Goal: Find specific page/section: Find specific page/section

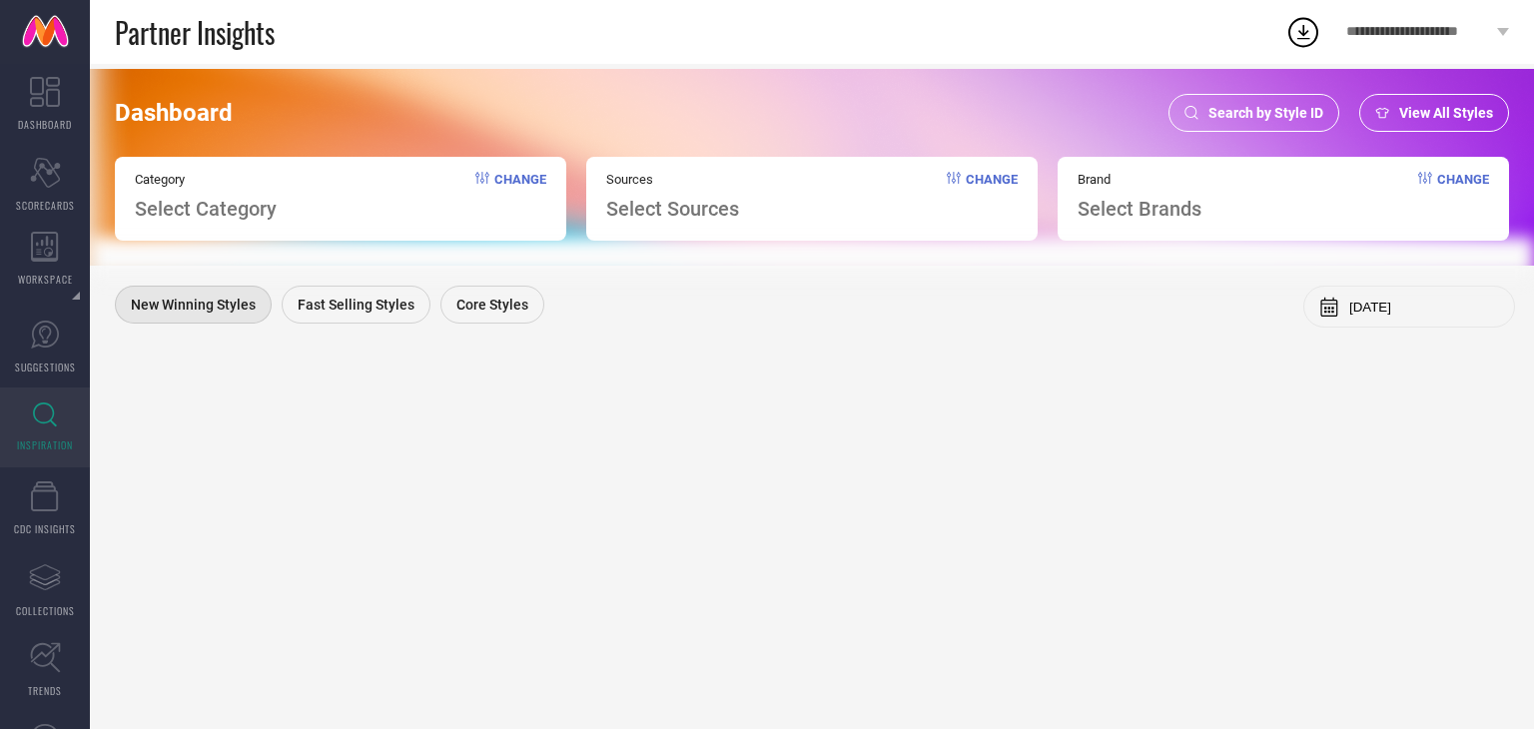
click at [1281, 118] on span "Search by Style ID" at bounding box center [1265, 113] width 115 height 16
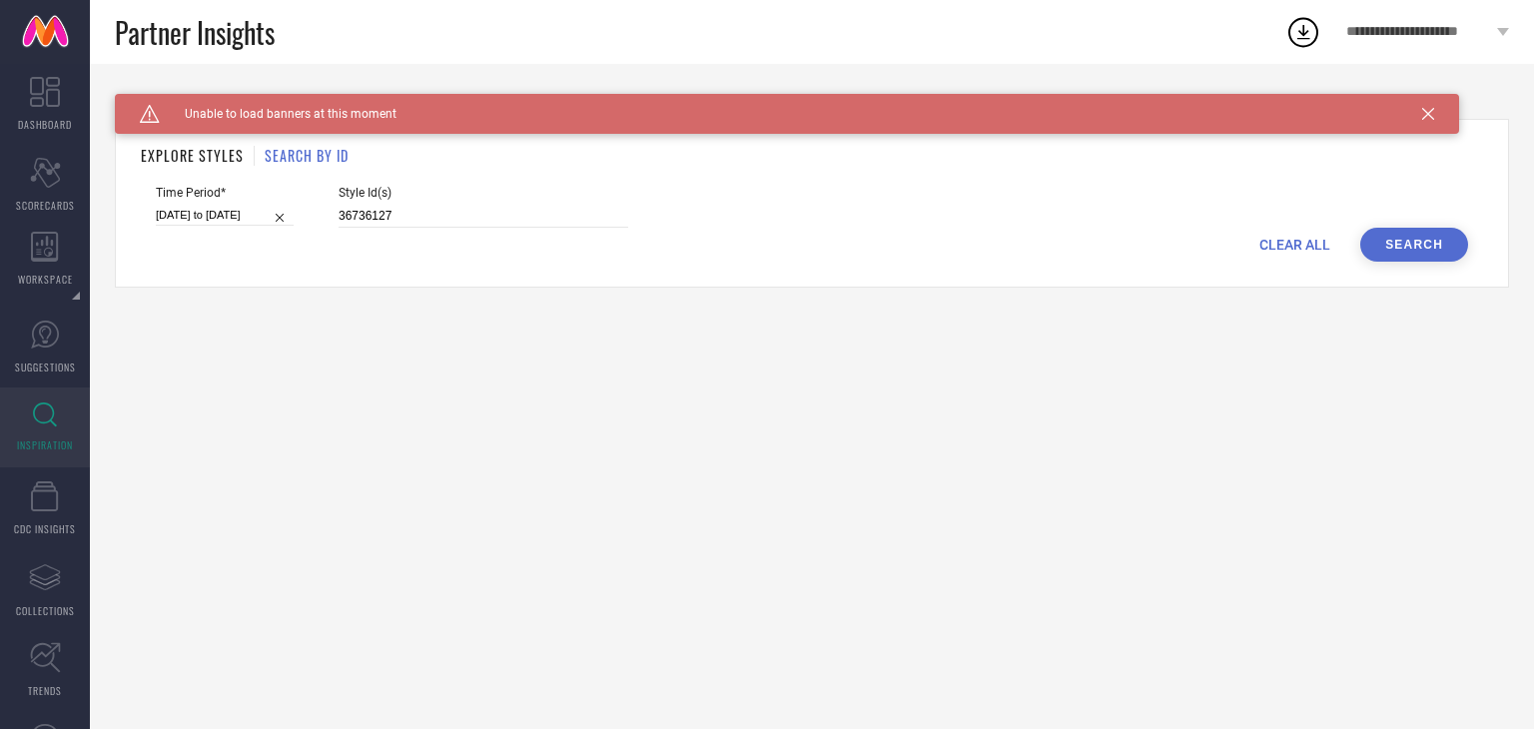
select select "7"
select select "2025"
select select "8"
select select "2025"
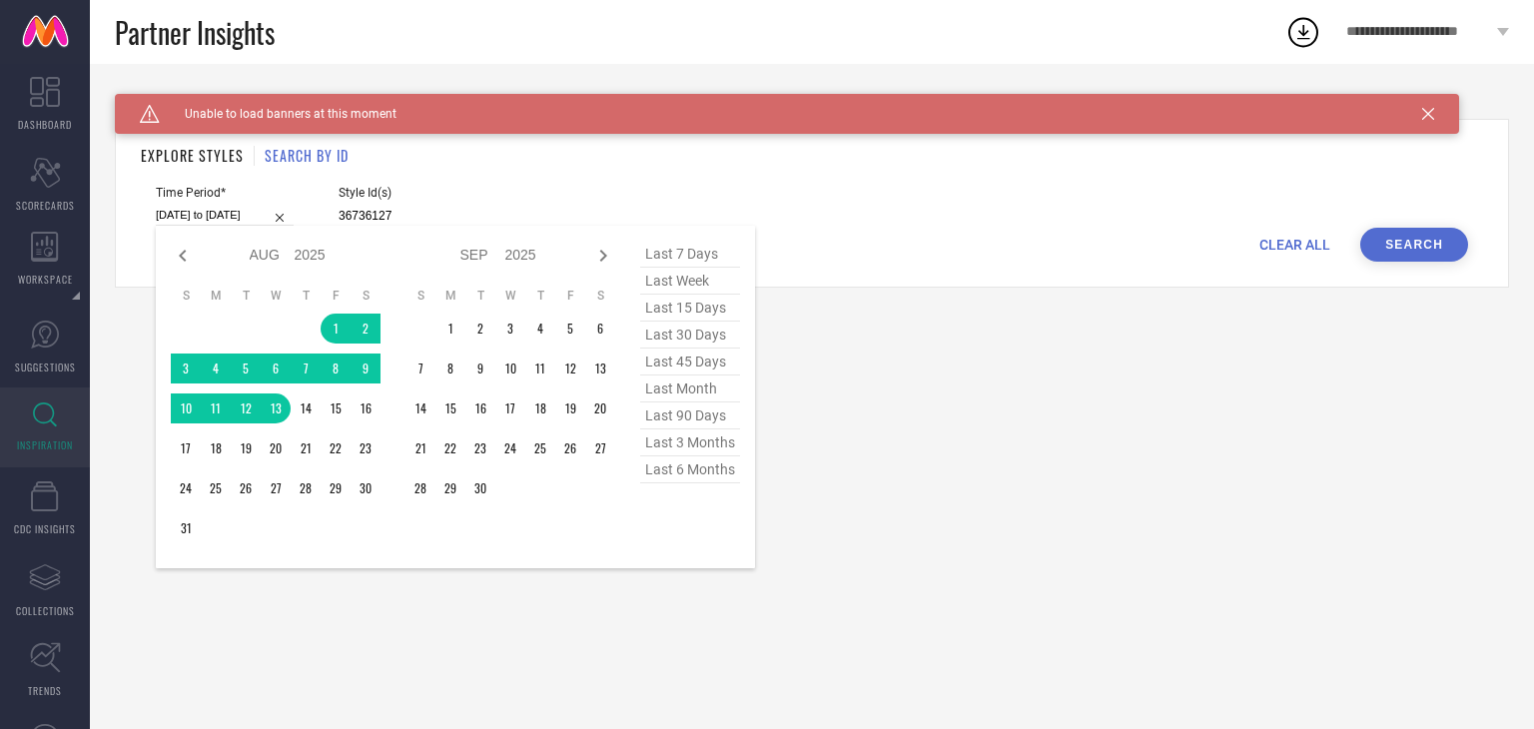
drag, startPoint x: 158, startPoint y: 215, endPoint x: 391, endPoint y: 265, distance: 238.9
click at [294, 226] on div "[DATE] to [DATE] Jan Feb Mar Apr May Jun [DATE] Aug Sep Oct Nov [DATE] 2016 201…" at bounding box center [225, 215] width 138 height 21
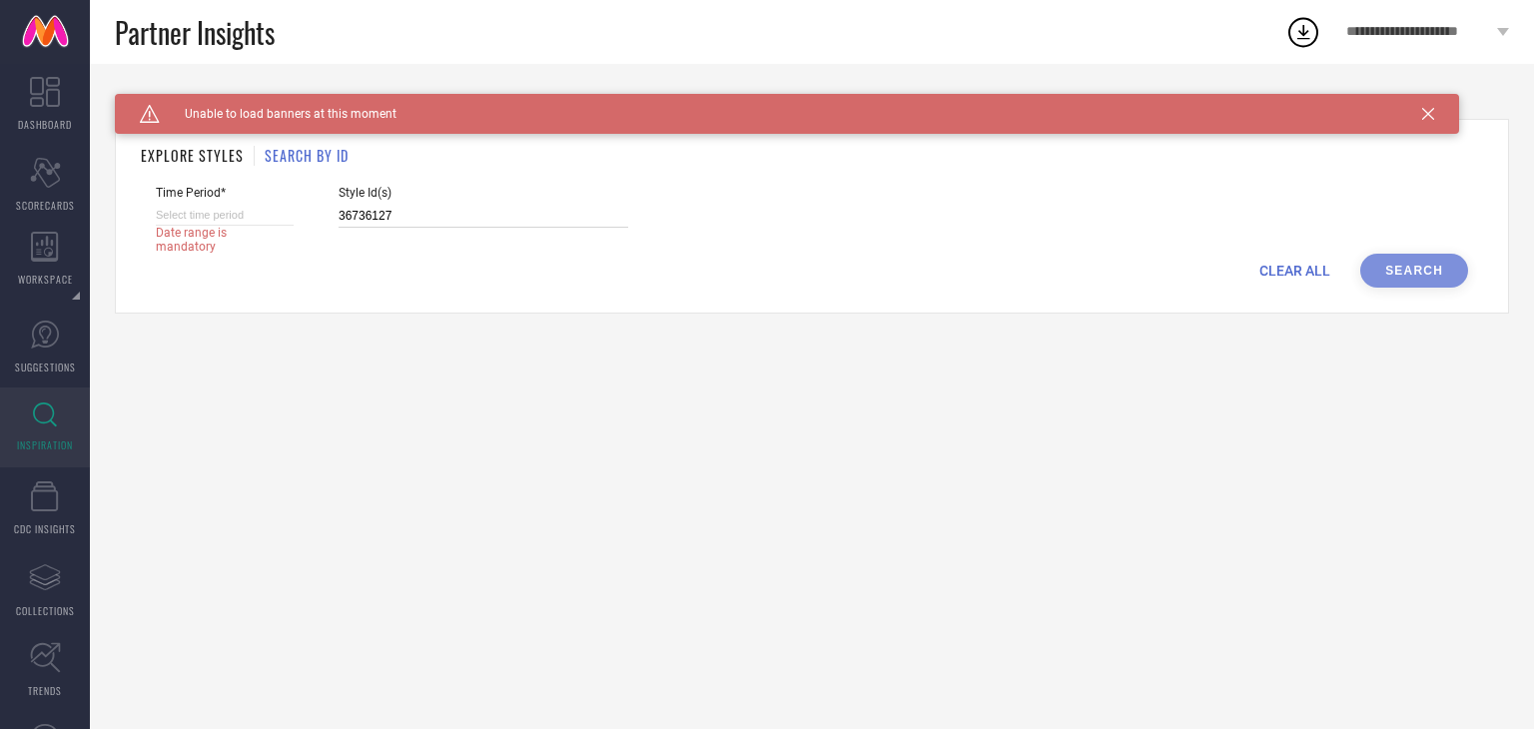
drag, startPoint x: 413, startPoint y: 216, endPoint x: 258, endPoint y: 220, distance: 155.8
click at [258, 220] on div "Time Period* Date range is mandatory Style Id(s) 36736127" at bounding box center [812, 220] width 1312 height 68
paste input "25988162 25988164 25988160 25565590 25988168 25988166 6510120 11957284 27254510…"
type input "25988162 25988164 25988160 25565590 25988168 25988166 6510120 11957284 27254510…"
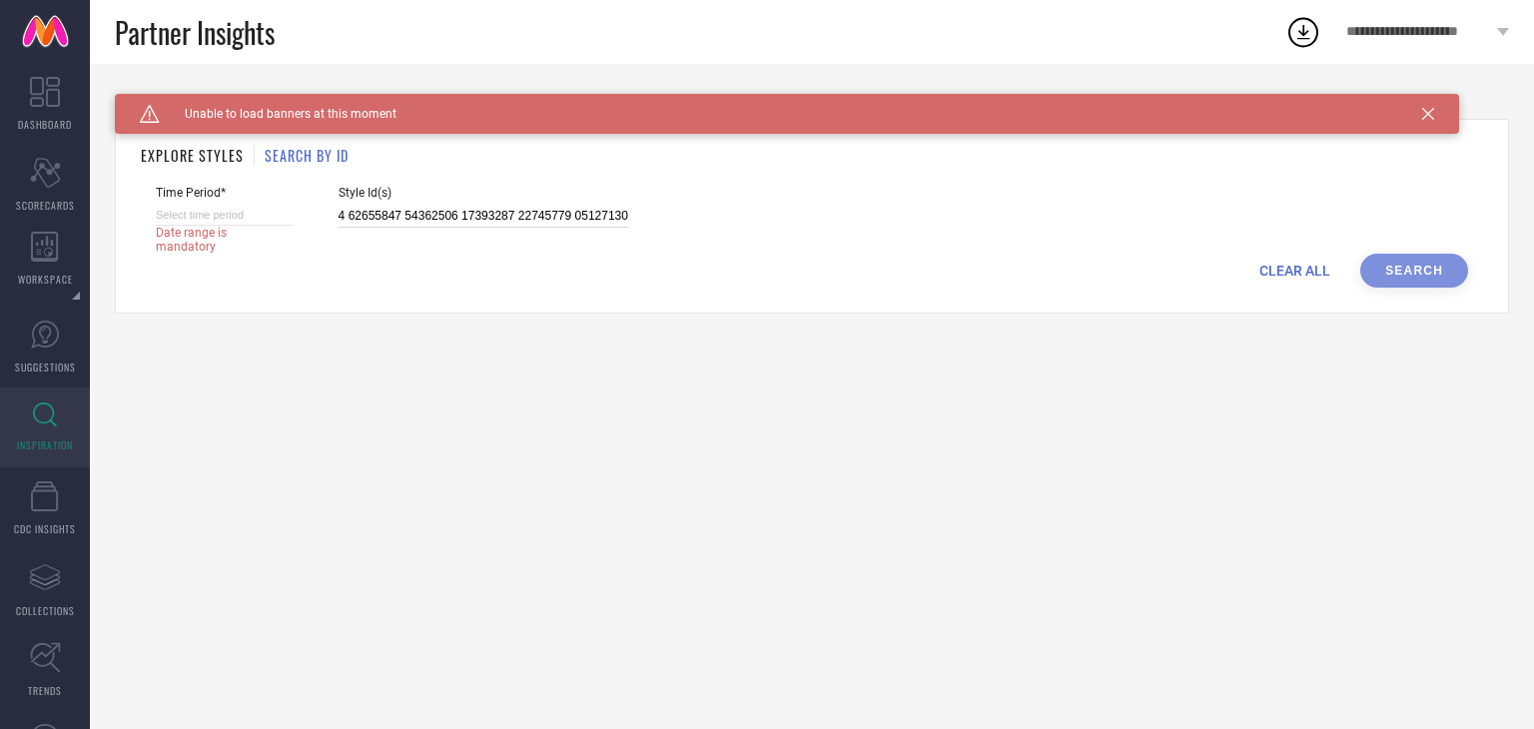
select select "9"
select select "2025"
select select "10"
select select "2025"
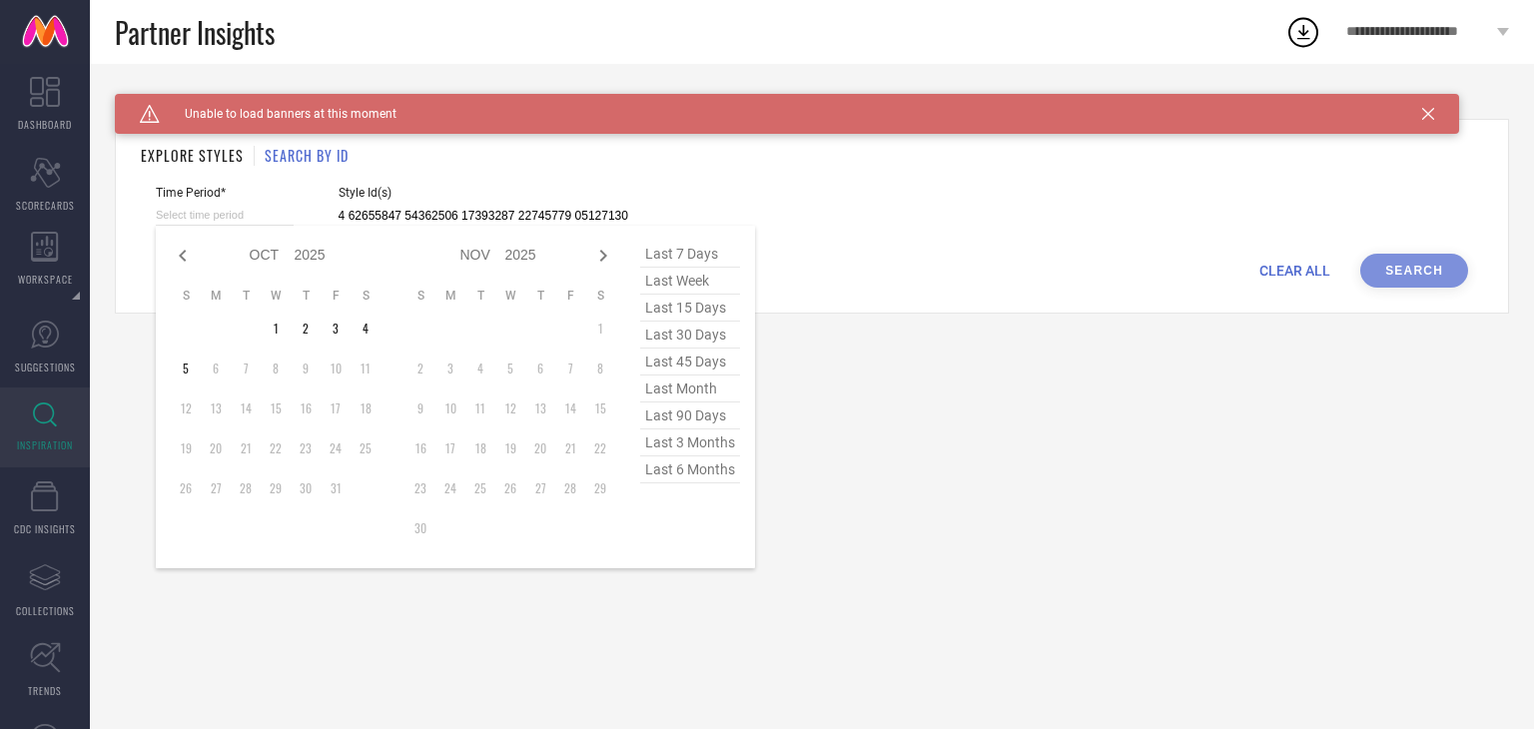
click at [221, 225] on input at bounding box center [225, 215] width 138 height 21
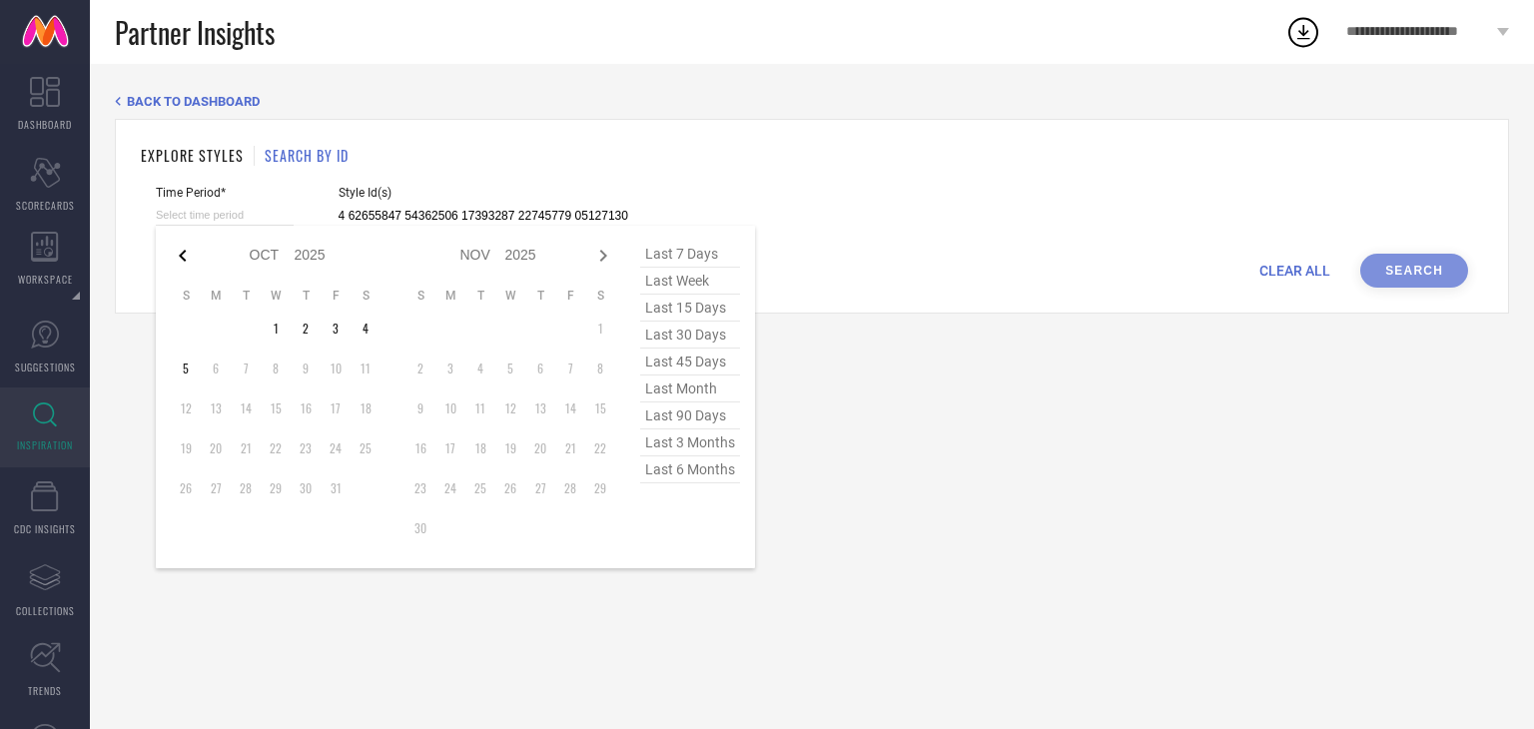
type input "25988162 25988164 25988160 25565590 25988168 25988166 6510120 11957284 27254510…"
click at [183, 253] on icon at bounding box center [182, 256] width 7 height 12
select select "8"
select select "2025"
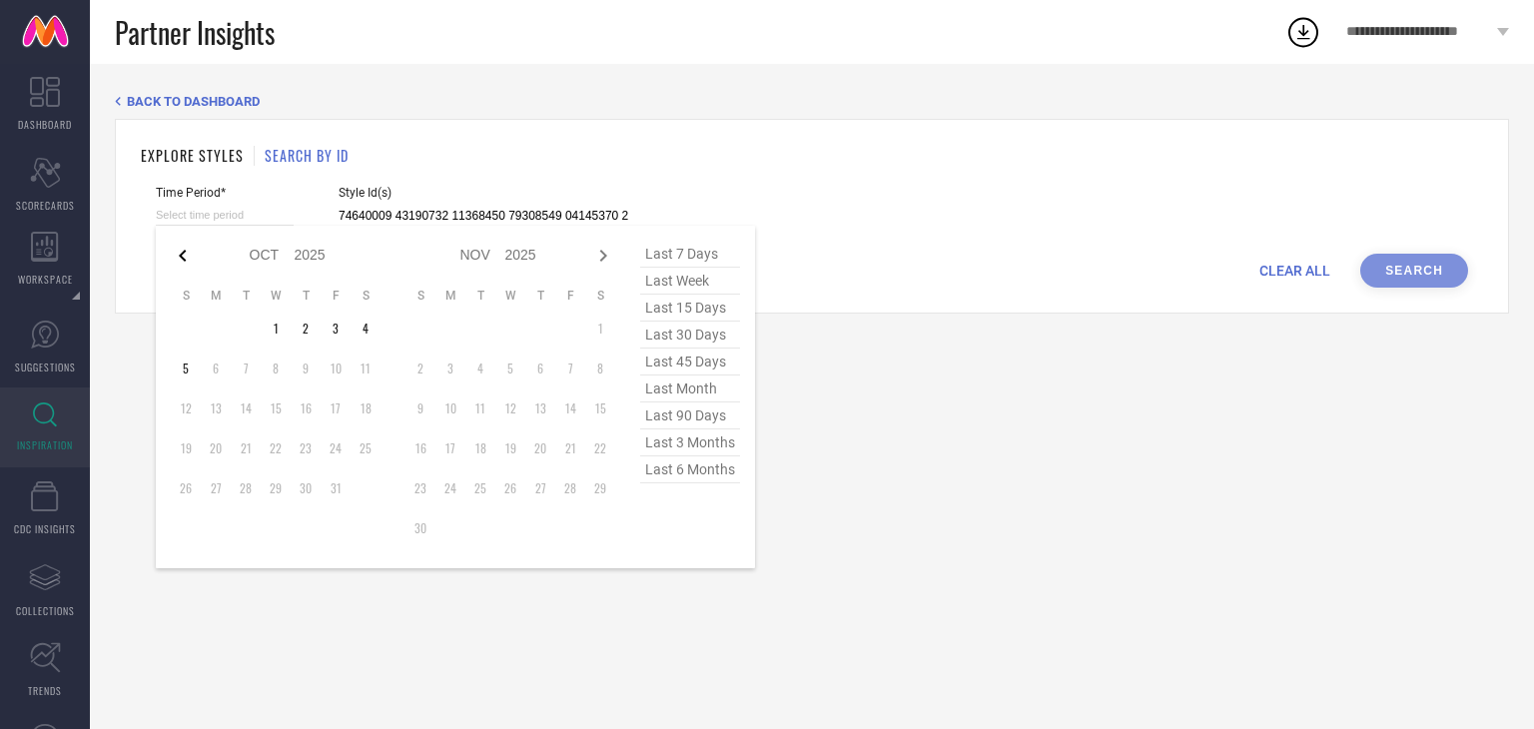
select select "9"
select select "2025"
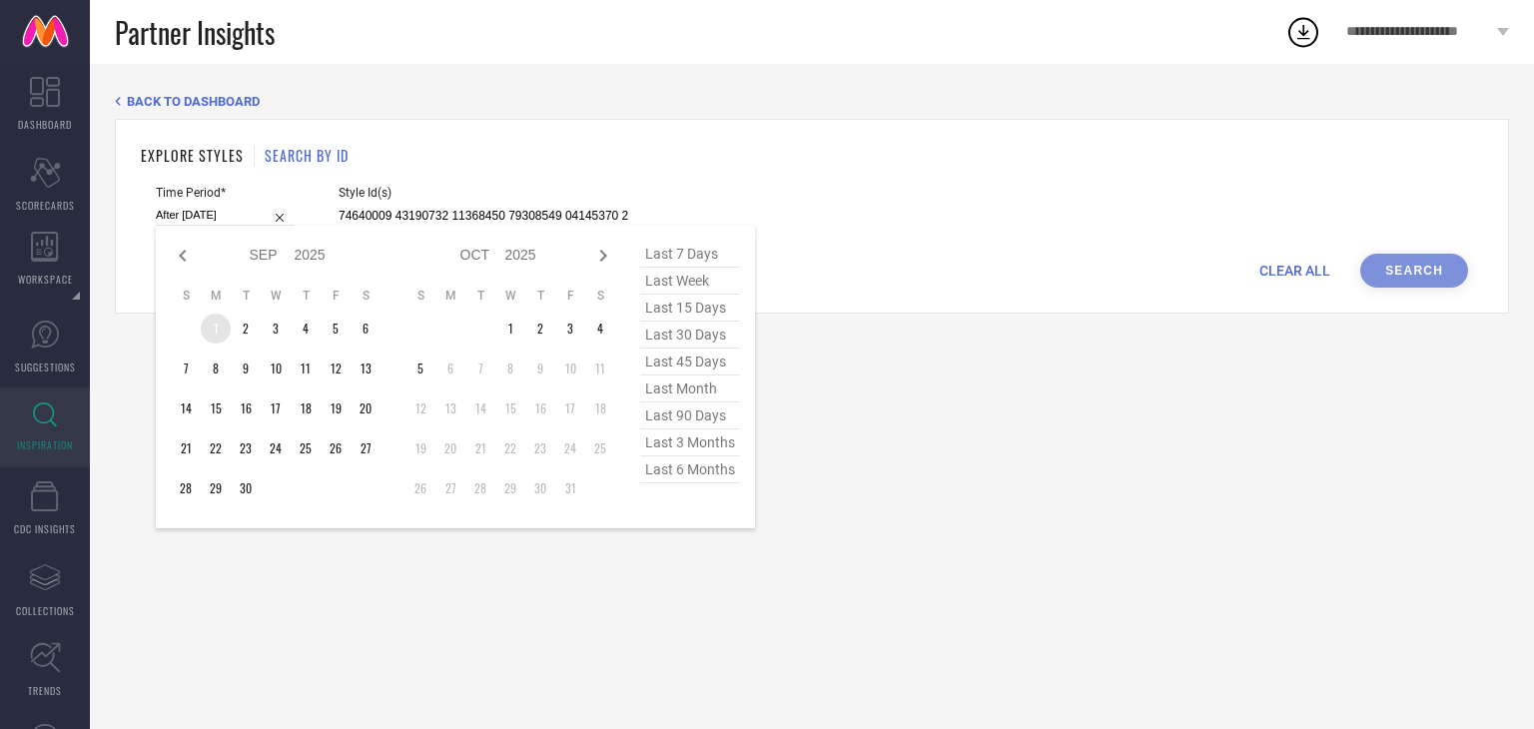
click at [209, 328] on td "1" at bounding box center [216, 329] width 30 height 30
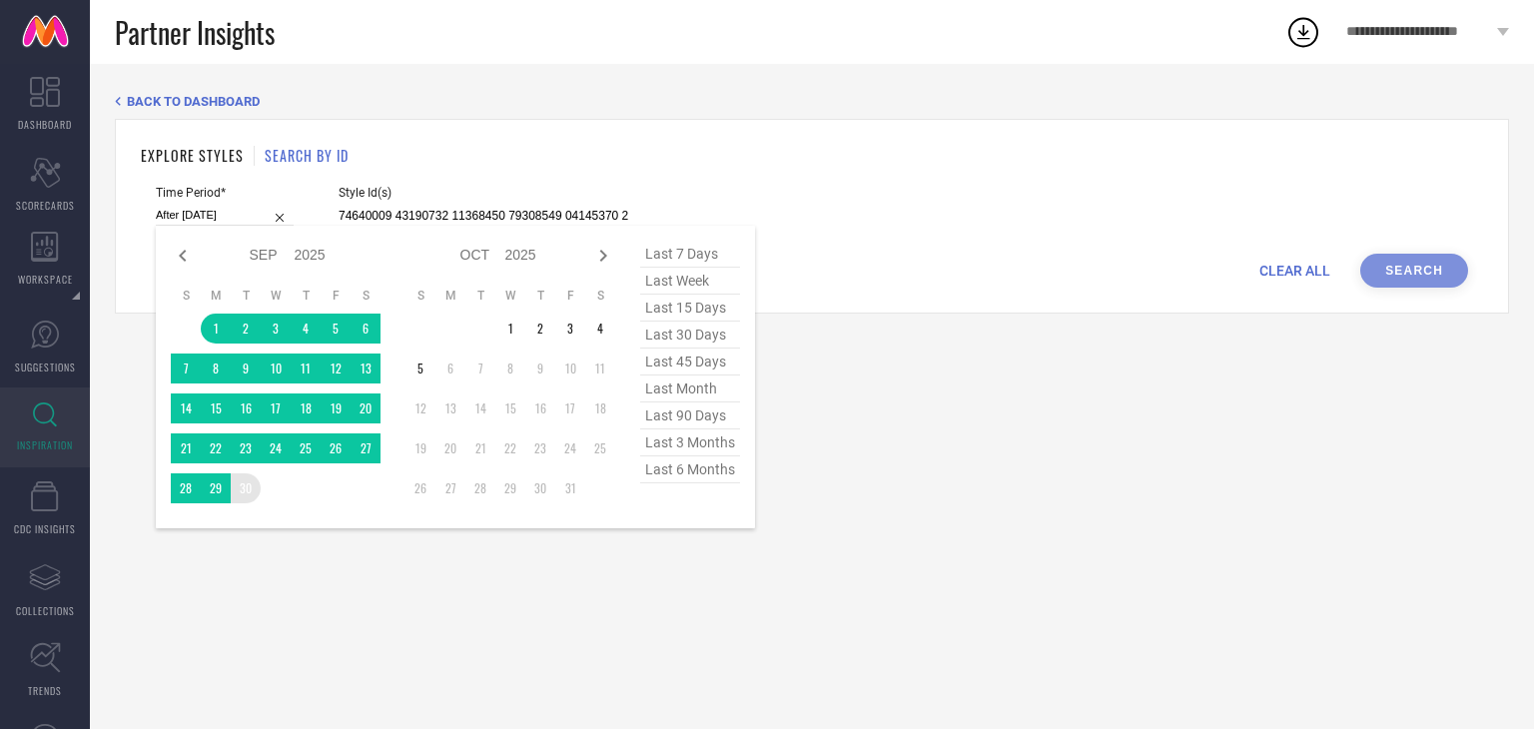
type input "[DATE] to [DATE]"
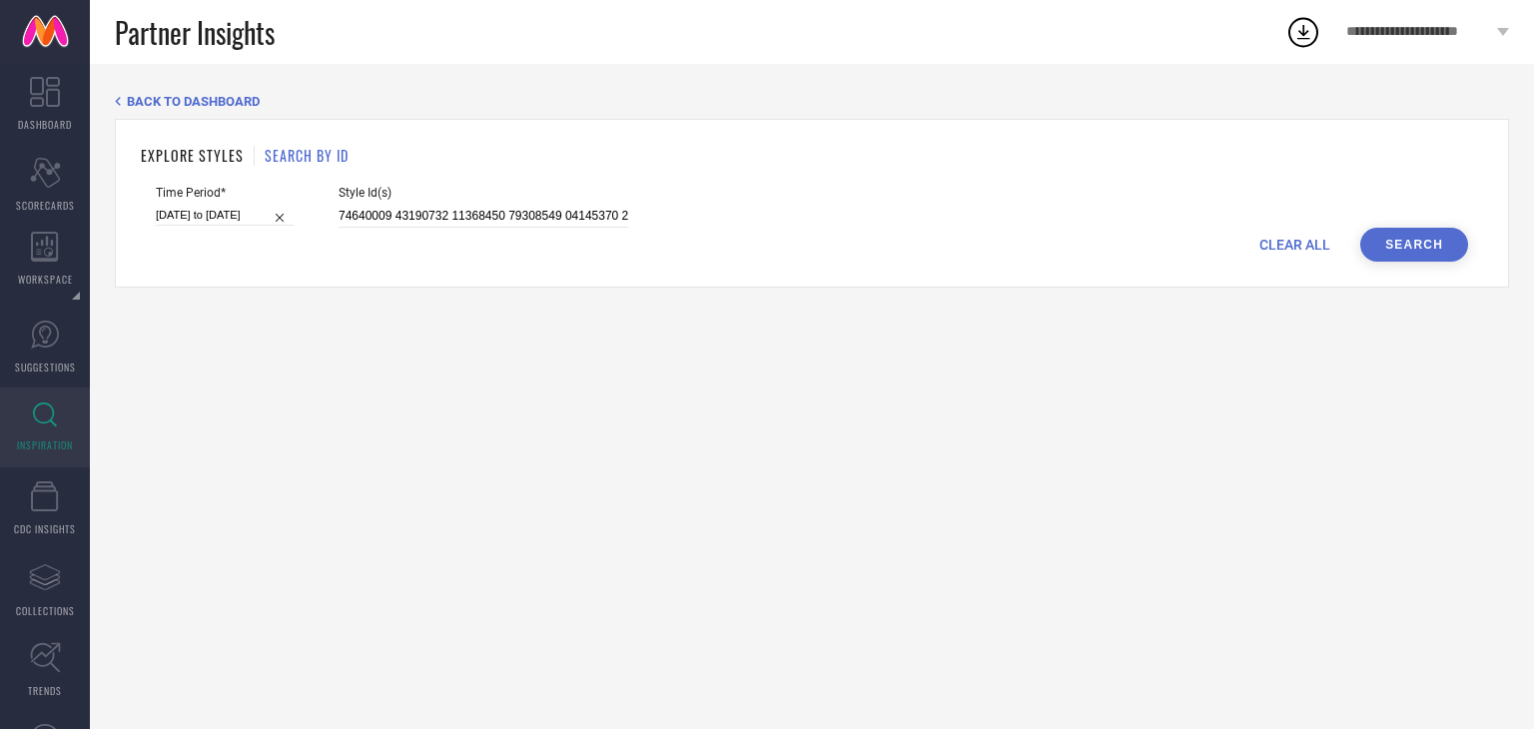
click at [1401, 252] on button "Search" at bounding box center [1414, 245] width 108 height 34
